Goal: Information Seeking & Learning: Learn about a topic

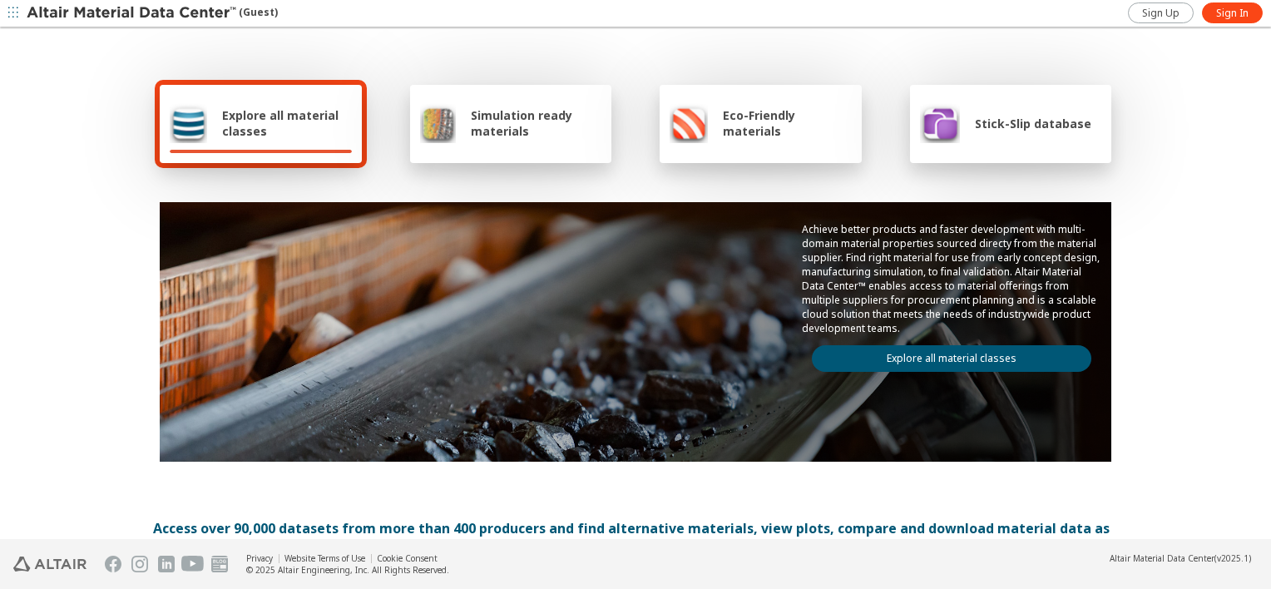
click at [929, 352] on link "Explore all material classes" at bounding box center [952, 358] width 280 height 27
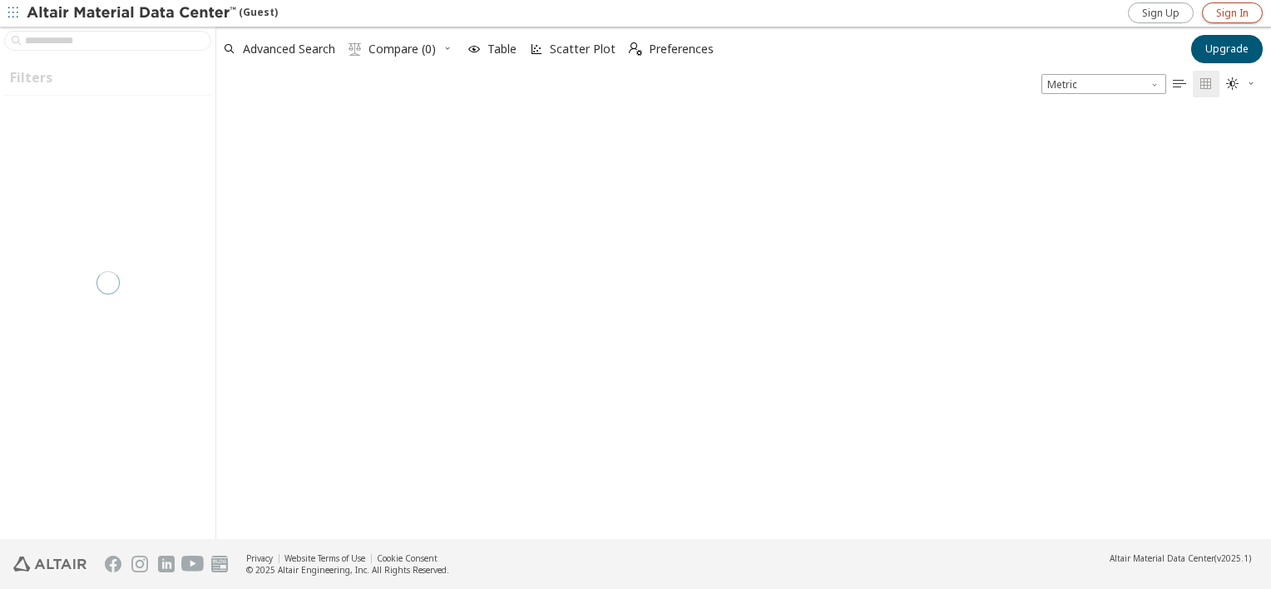
click at [1215, 3] on link "Sign In" at bounding box center [1232, 12] width 61 height 21
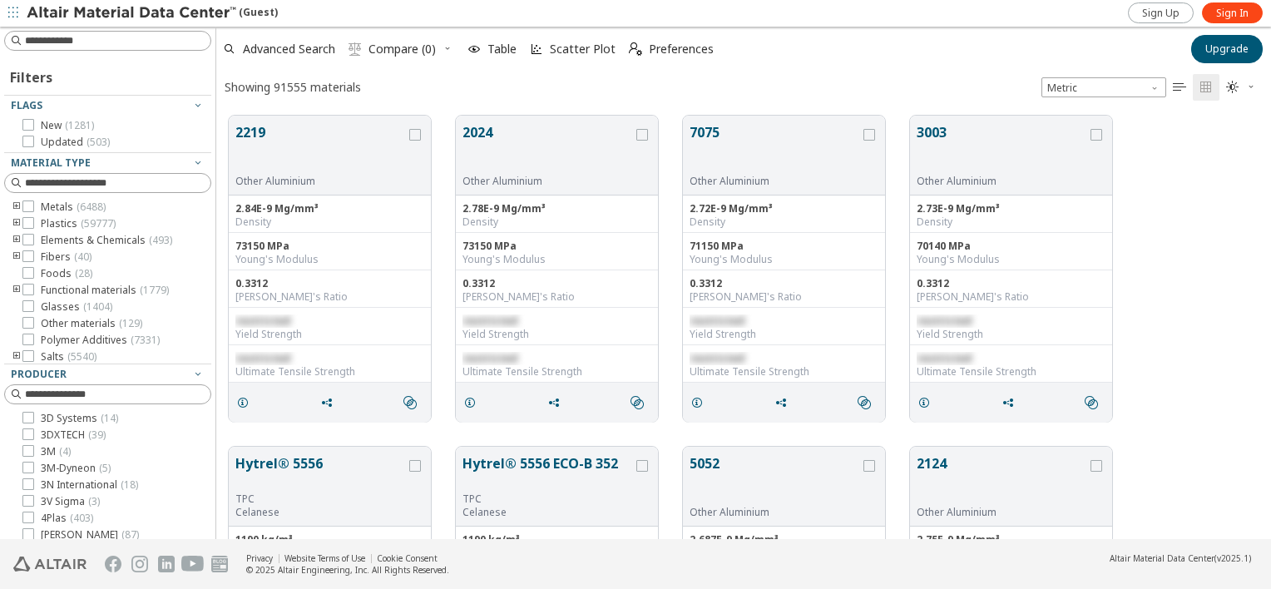
scroll to position [423, 1042]
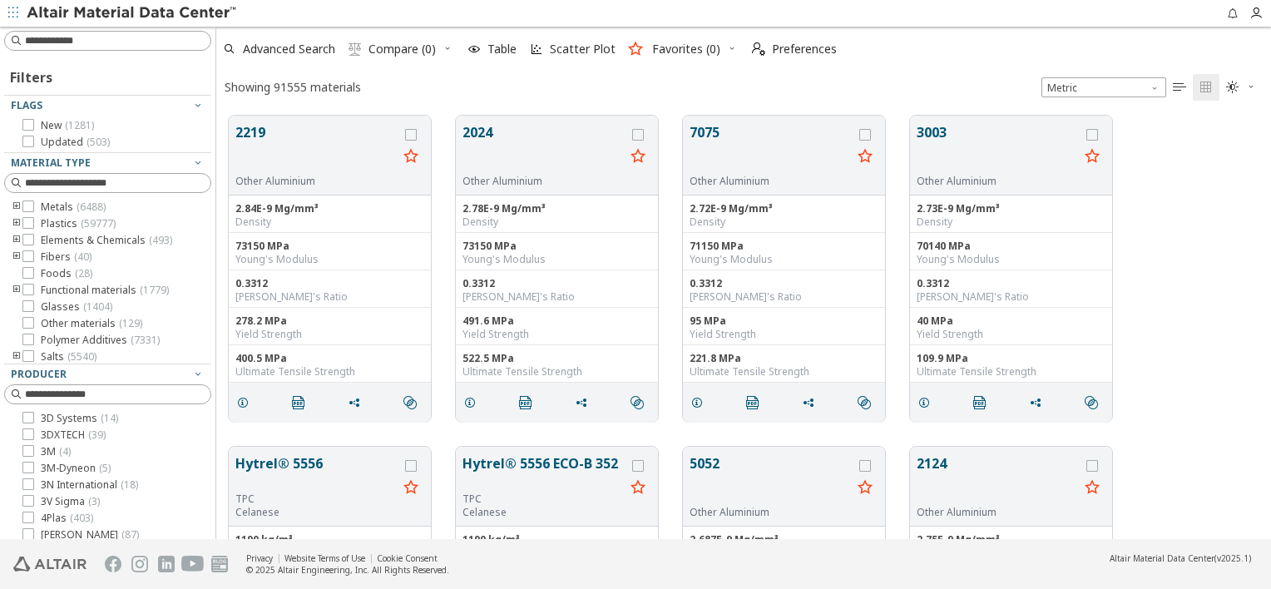
scroll to position [13, 13]
click at [123, 36] on input at bounding box center [118, 40] width 186 height 17
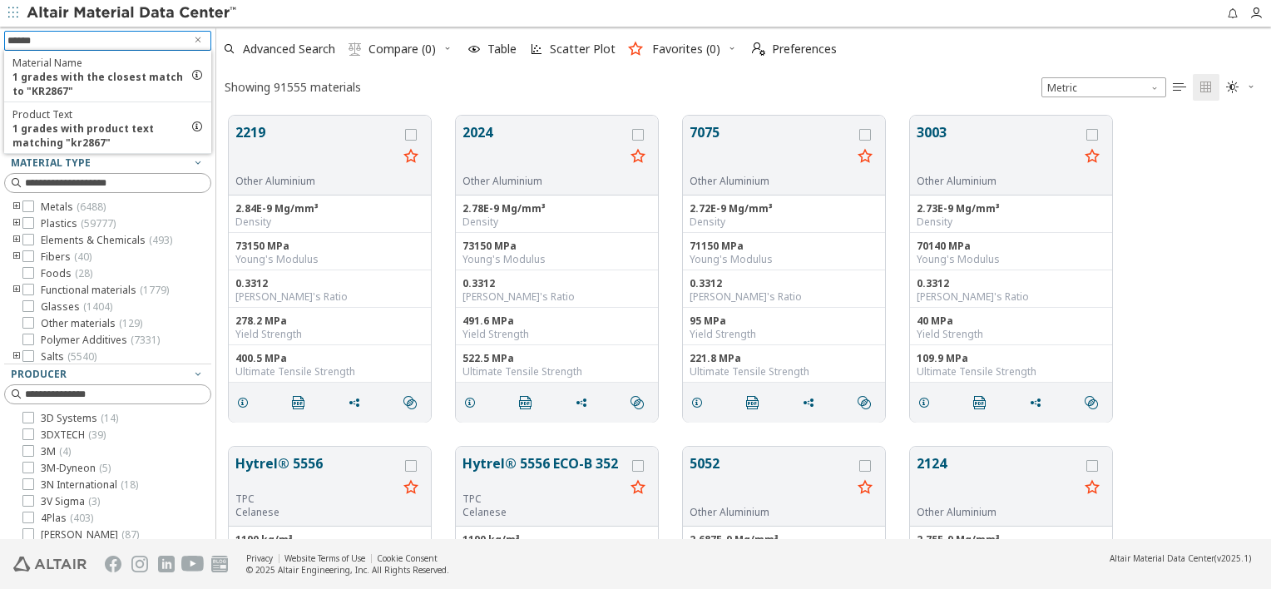
type input "*******"
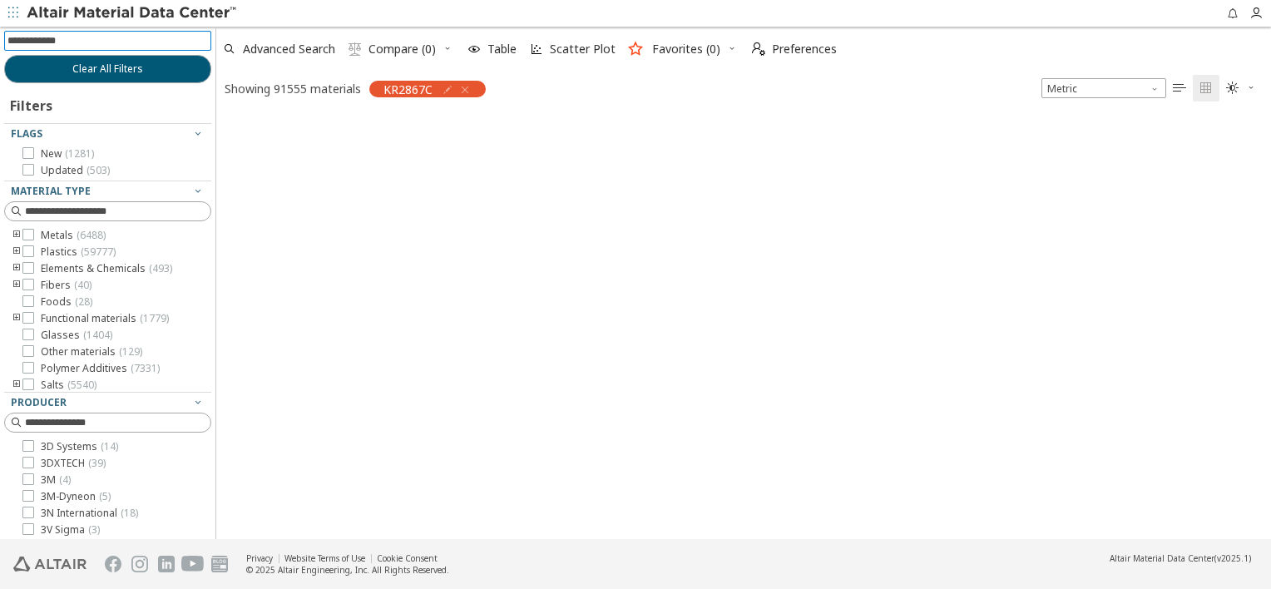
scroll to position [422, 1042]
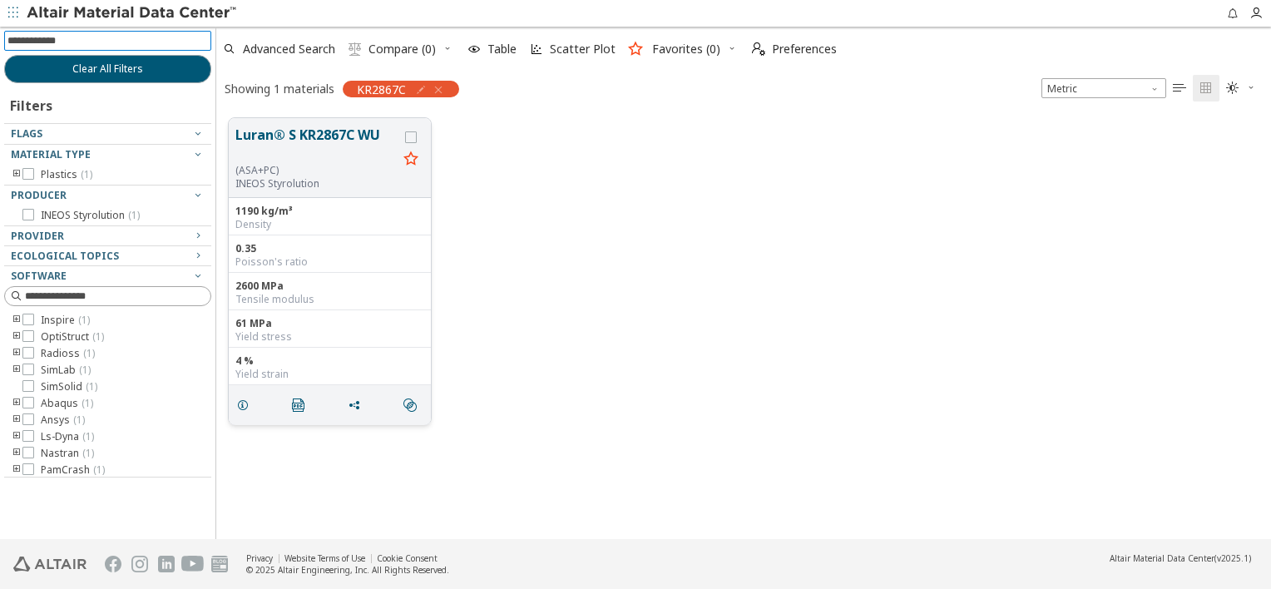
click at [314, 186] on p "INEOS Styrolution" at bounding box center [316, 183] width 162 height 13
click at [313, 172] on div "(ASA+PC)" at bounding box center [316, 170] width 162 height 13
click at [323, 132] on button "Luran® S KR2867C WU" at bounding box center [316, 144] width 162 height 39
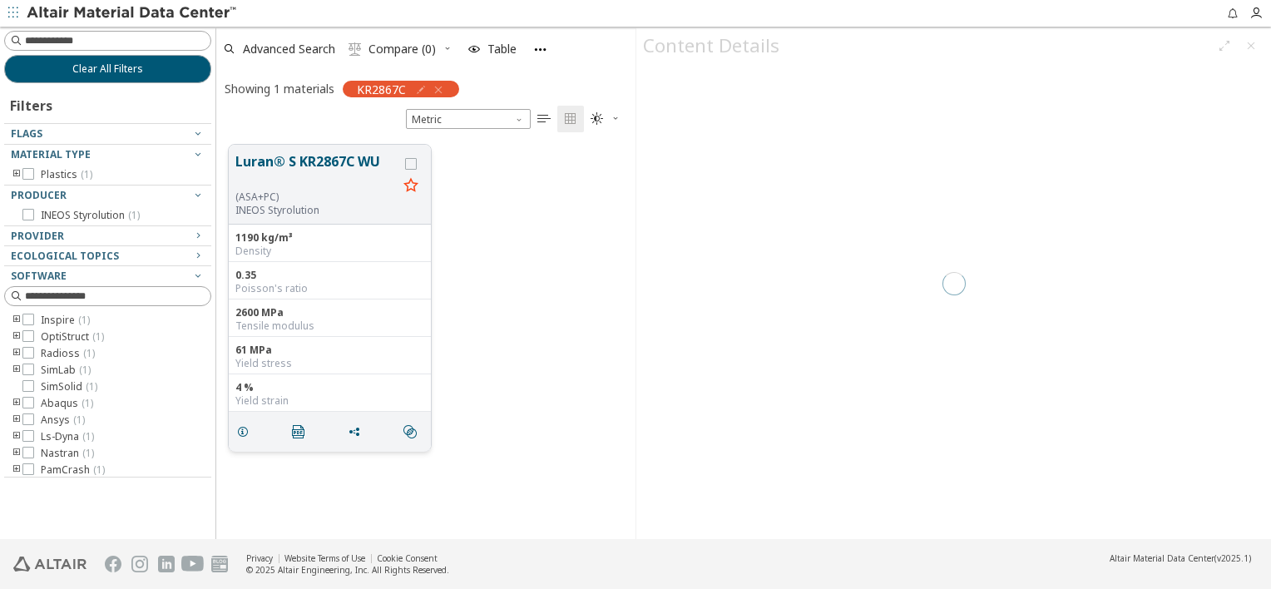
scroll to position [395, 406]
